Goal: Use online tool/utility: Utilize a website feature to perform a specific function

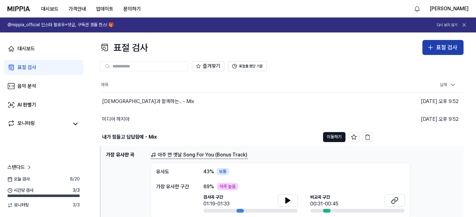
click at [446, 45] on div "표절 검사" at bounding box center [446, 47] width 21 height 9
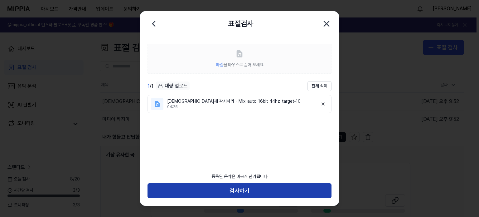
click at [265, 194] on button "검사하기" at bounding box center [239, 190] width 184 height 15
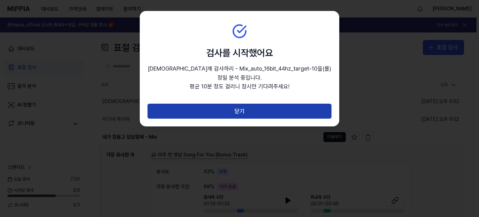
click at [275, 104] on button "닫기" at bounding box center [239, 111] width 184 height 15
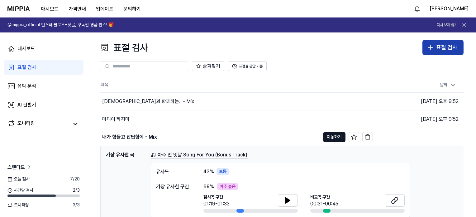
click at [446, 46] on div "표절 검사" at bounding box center [446, 47] width 21 height 9
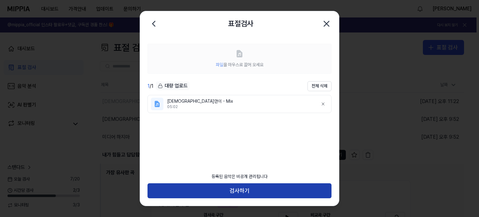
click at [268, 192] on button "검사하기" at bounding box center [239, 190] width 184 height 15
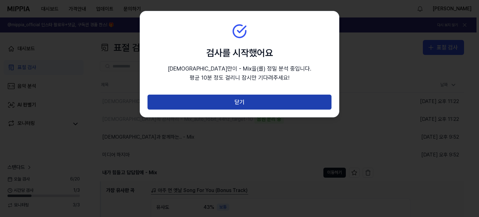
click at [263, 96] on button "닫기" at bounding box center [239, 101] width 184 height 15
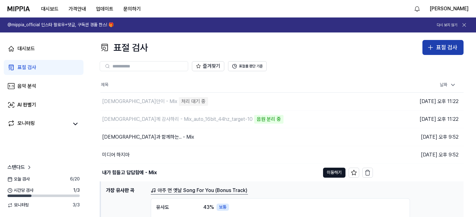
click at [446, 48] on div "표절 검사" at bounding box center [446, 47] width 21 height 9
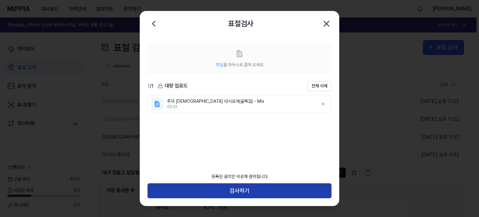
click at [288, 189] on button "검사하기" at bounding box center [239, 190] width 184 height 15
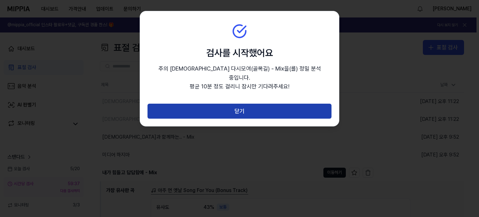
click at [272, 104] on button "닫기" at bounding box center [239, 111] width 184 height 15
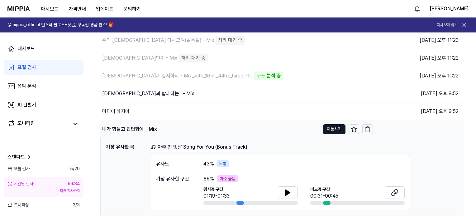
scroll to position [62, 0]
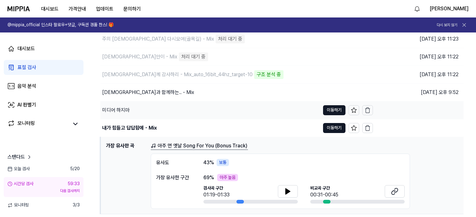
click at [139, 108] on div "미디어 하지마" at bounding box center [210, 109] width 220 height 17
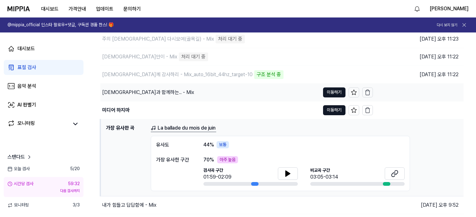
click at [163, 96] on div "[DEMOGRAPHIC_DATA]과 함께하는.. - Mix" at bounding box center [210, 92] width 220 height 17
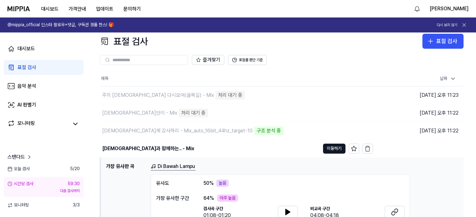
scroll to position [0, 0]
